Goal: Information Seeking & Learning: Check status

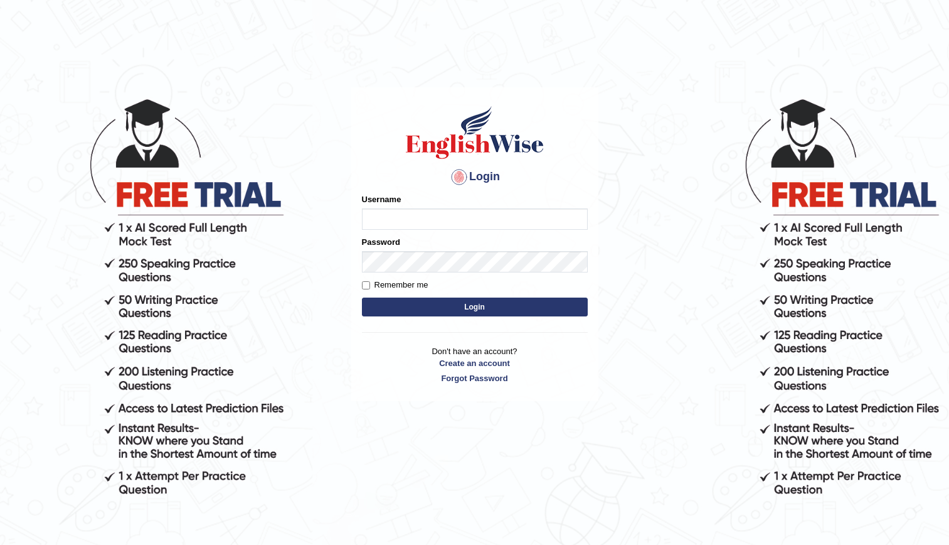
type input "kenia999"
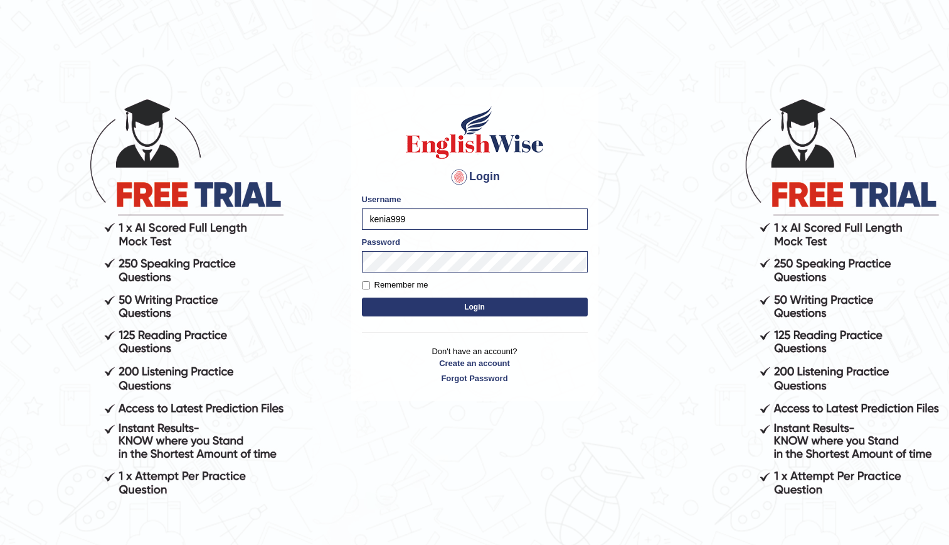
click at [449, 314] on button "Login" at bounding box center [475, 306] width 226 height 19
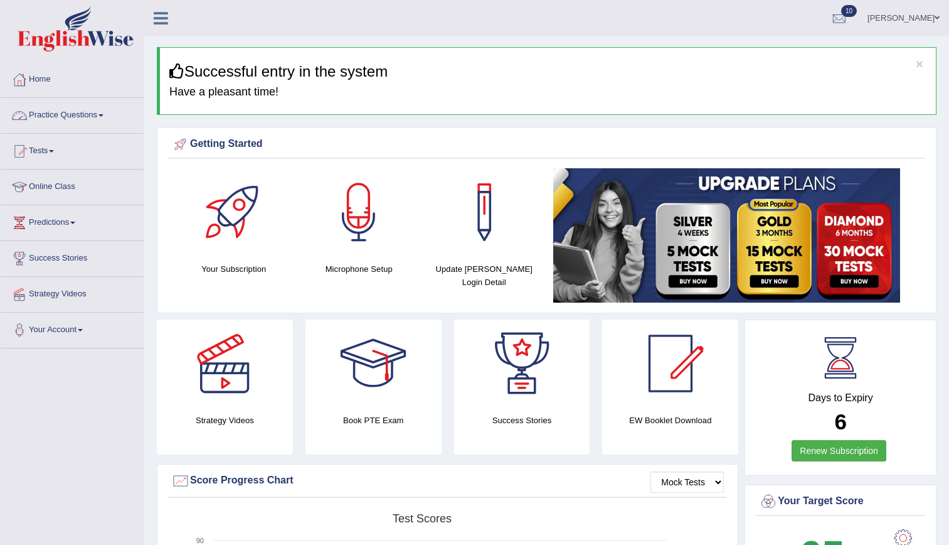
click at [47, 118] on link "Practice Questions" at bounding box center [72, 113] width 143 height 31
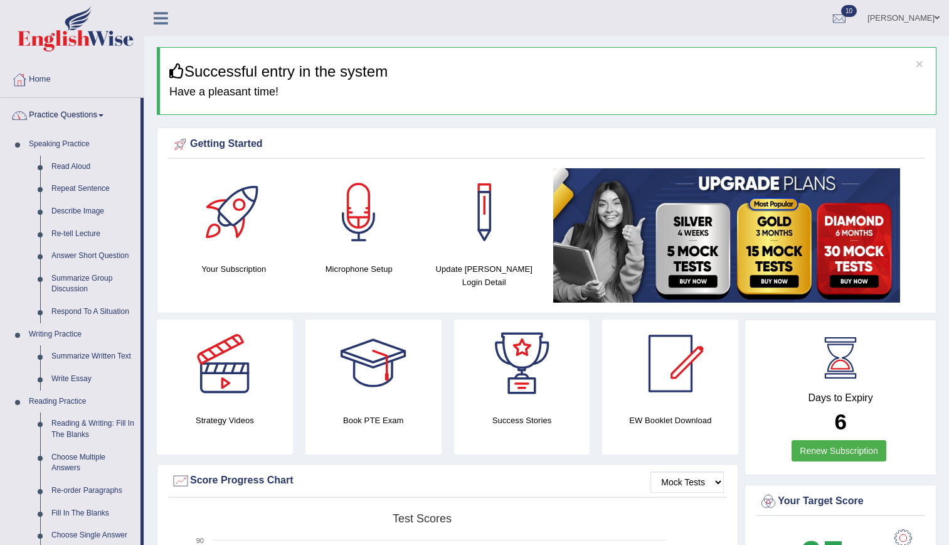
click at [47, 119] on link "Practice Questions" at bounding box center [71, 113] width 140 height 31
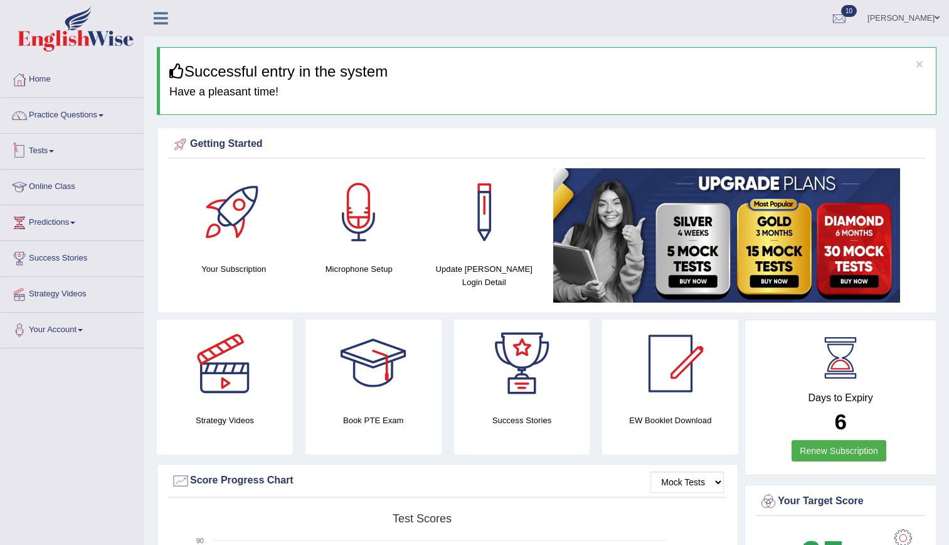
click at [46, 156] on link "Tests" at bounding box center [72, 149] width 143 height 31
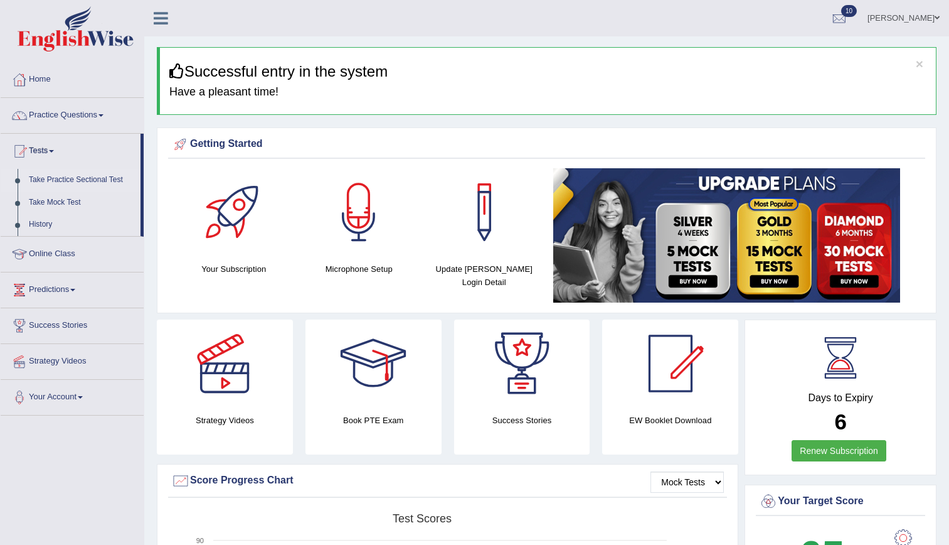
click at [51, 179] on link "Take Practice Sectional Test" at bounding box center [81, 180] width 117 height 23
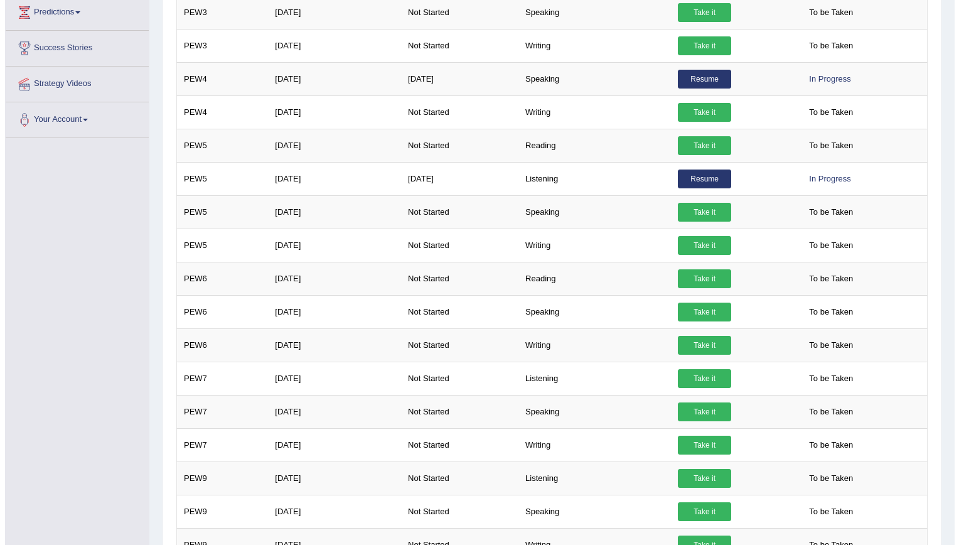
scroll to position [341, 0]
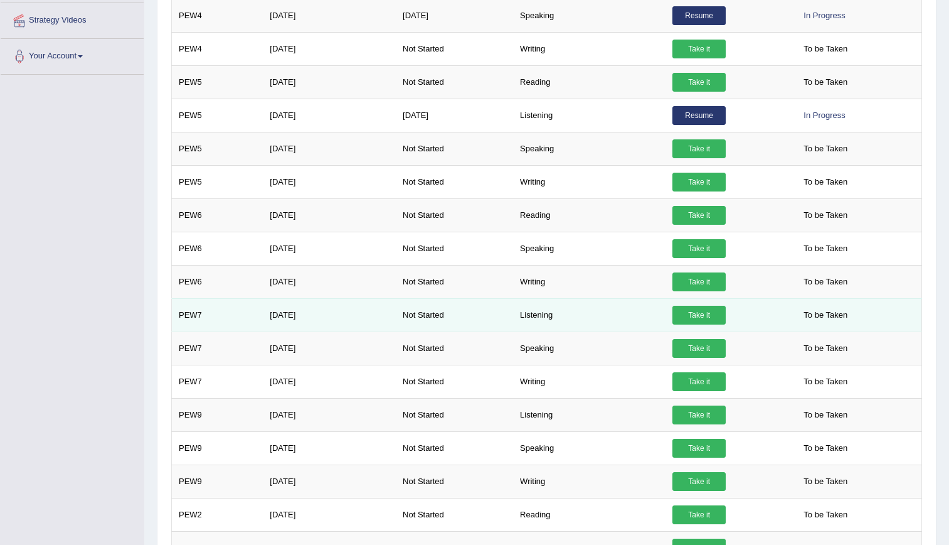
click at [681, 316] on link "Take it" at bounding box center [699, 315] width 53 height 19
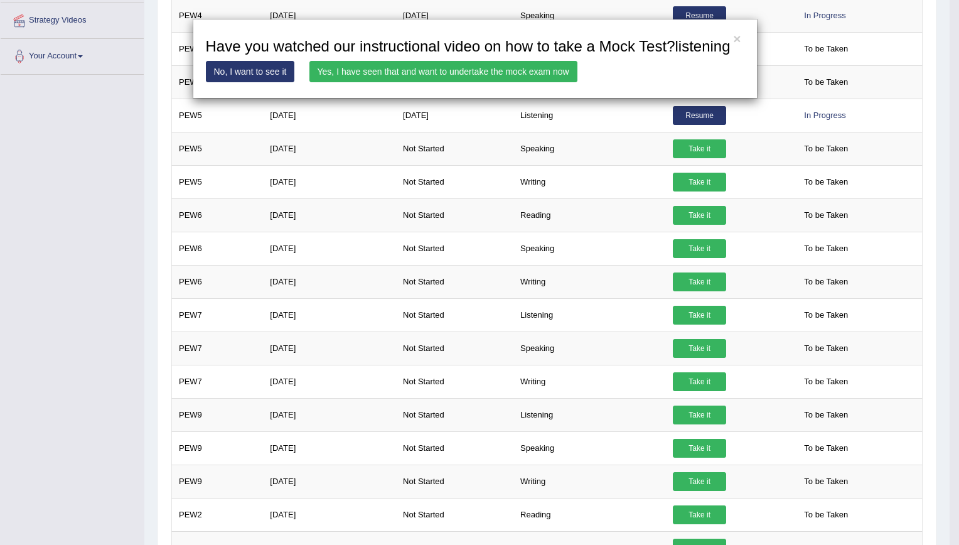
click at [464, 64] on link "Yes, I have seen that and want to undertake the mock exam now" at bounding box center [443, 71] width 268 height 21
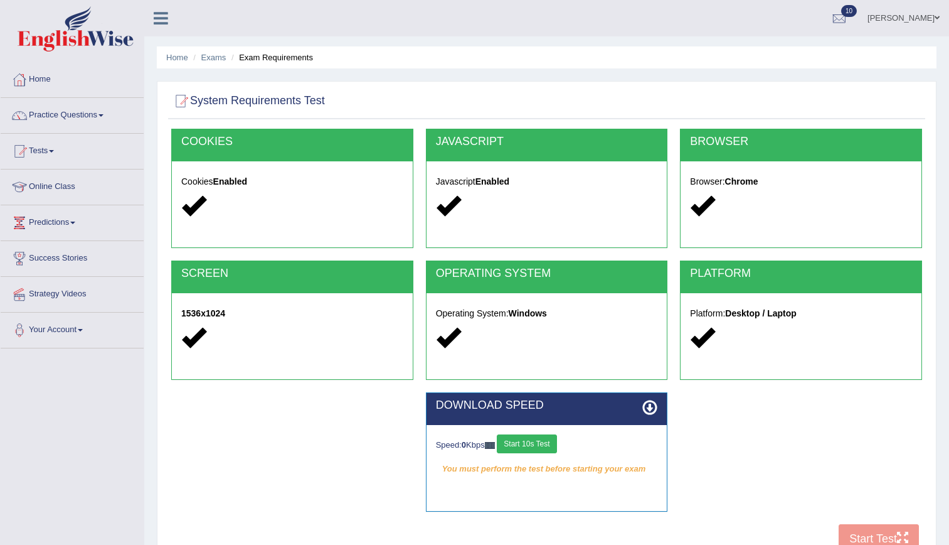
click at [523, 441] on button "Start 10s Test" at bounding box center [527, 443] width 60 height 19
click at [523, 441] on button "Start 10s Test" at bounding box center [541, 443] width 60 height 19
click at [881, 536] on button "Start Test" at bounding box center [879, 538] width 80 height 29
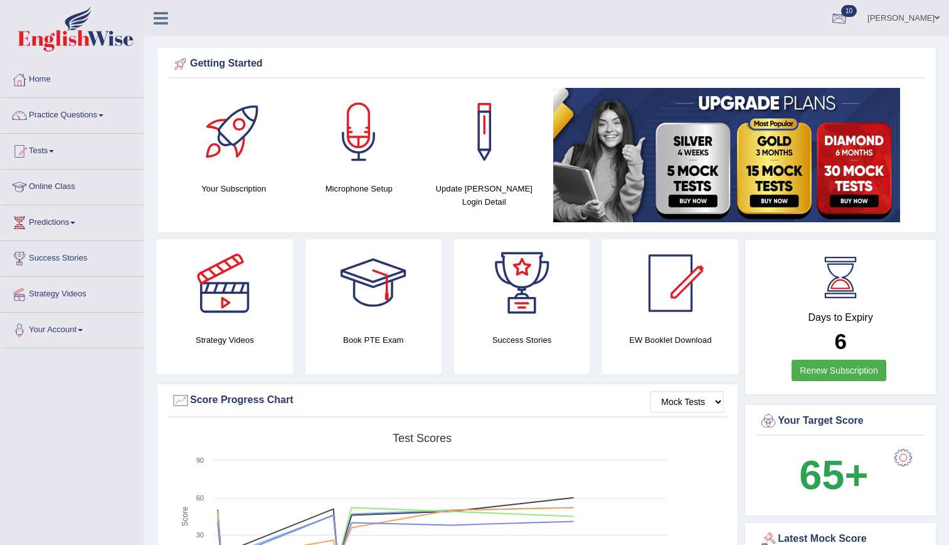
click at [849, 26] on div at bounding box center [839, 18] width 19 height 19
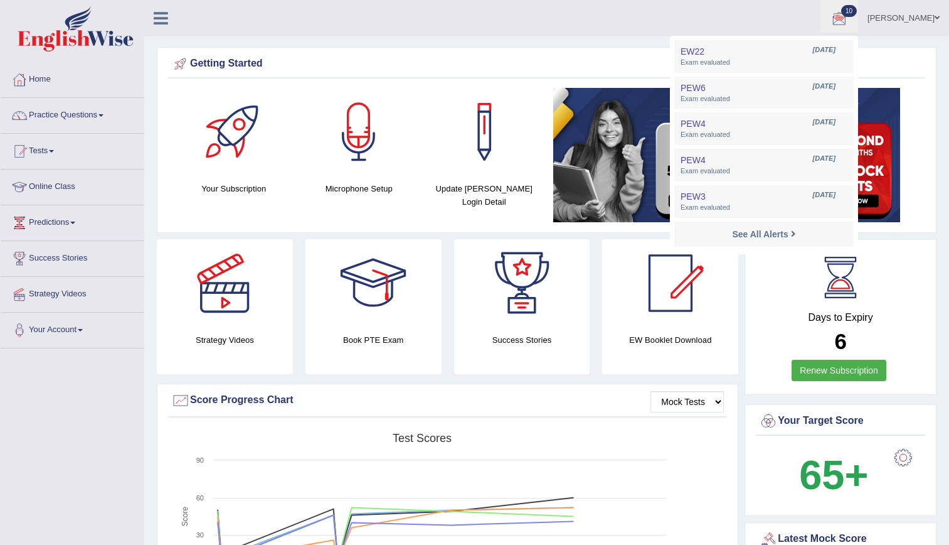
click at [821, 0] on link "10" at bounding box center [840, 16] width 38 height 33
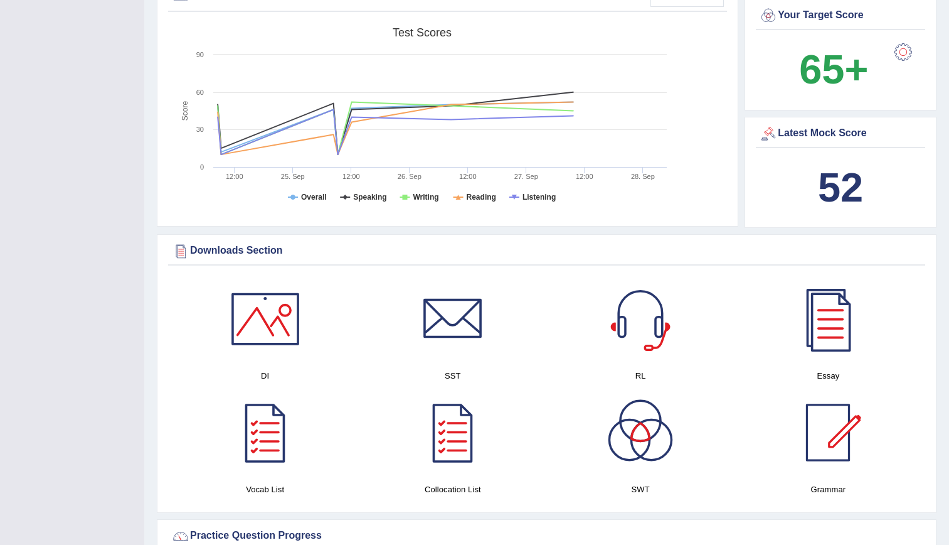
scroll to position [198, 0]
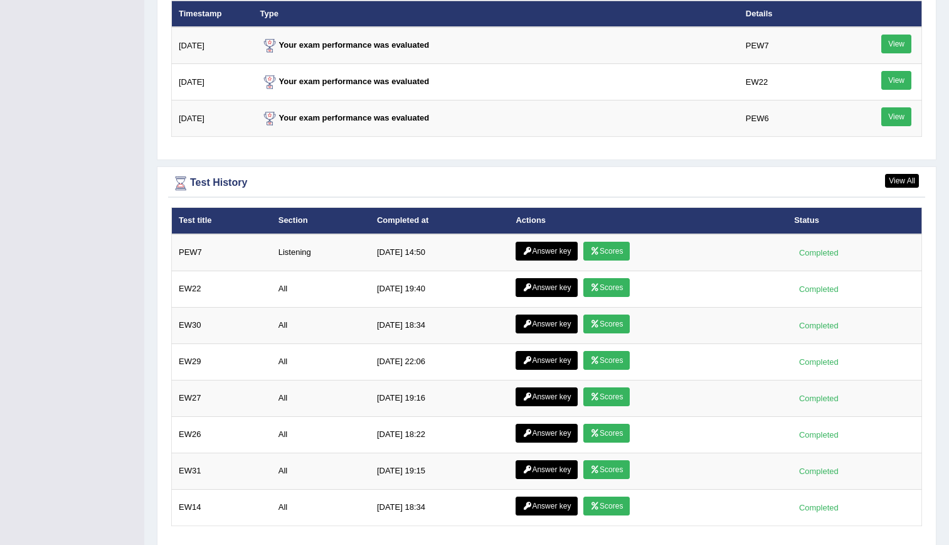
scroll to position [1590, 0]
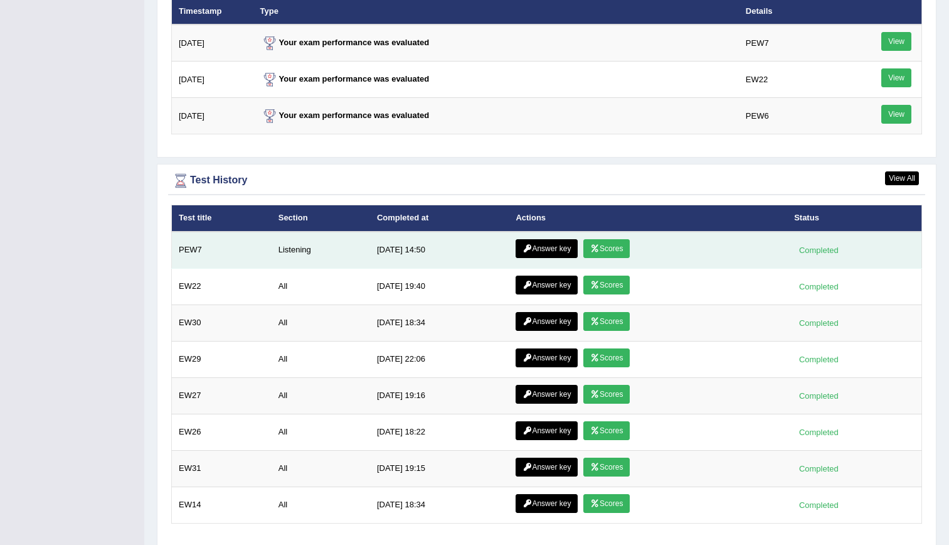
click at [610, 246] on link "Scores" at bounding box center [606, 248] width 46 height 19
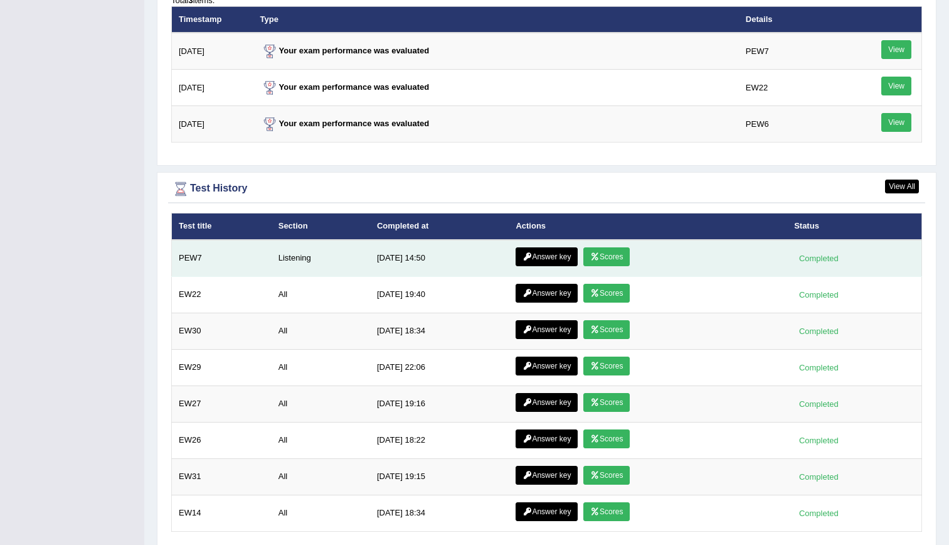
click at [536, 260] on link "Answer key" at bounding box center [547, 256] width 62 height 19
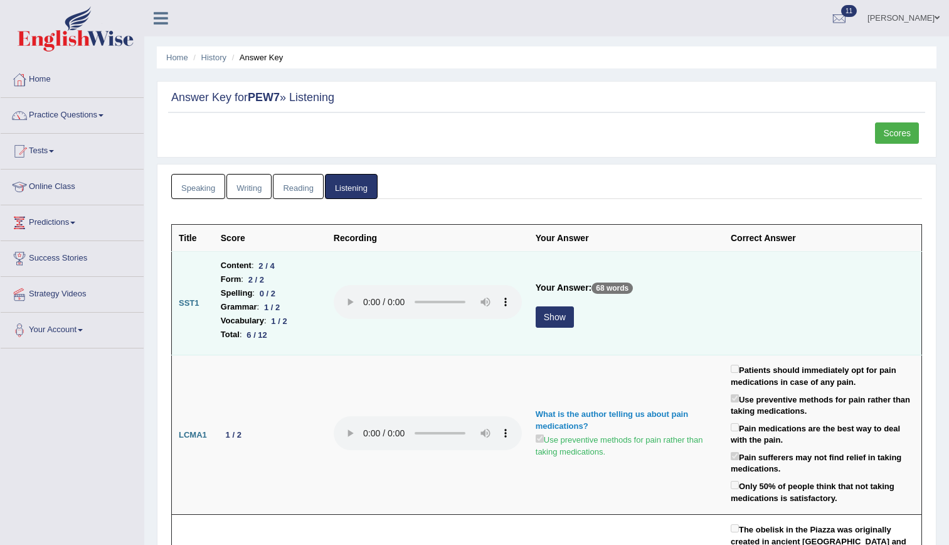
click at [545, 321] on button "Show" at bounding box center [555, 316] width 38 height 21
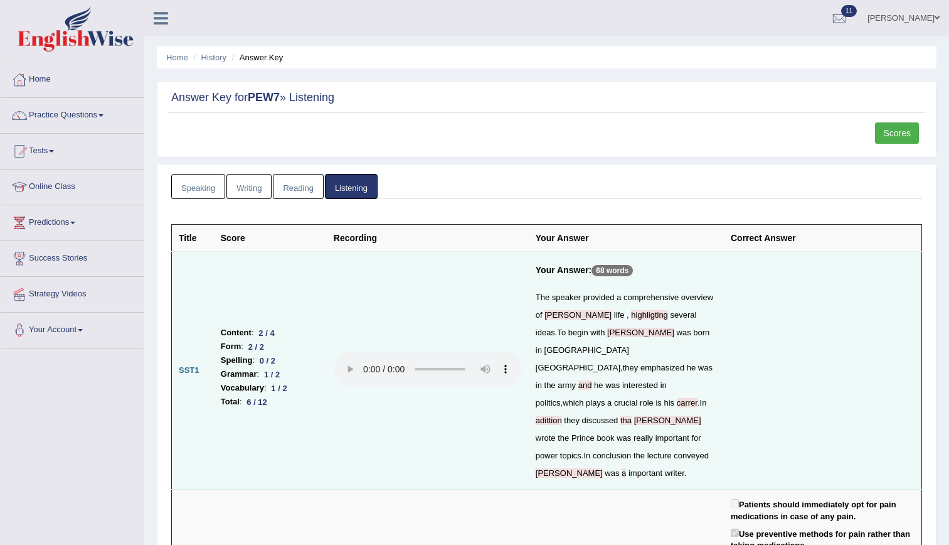
click at [473, 305] on td at bounding box center [428, 371] width 202 height 238
